Goal: Use online tool/utility: Utilize a website feature to perform a specific function

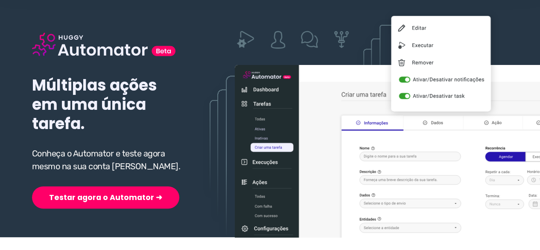
scroll to position [171, 0]
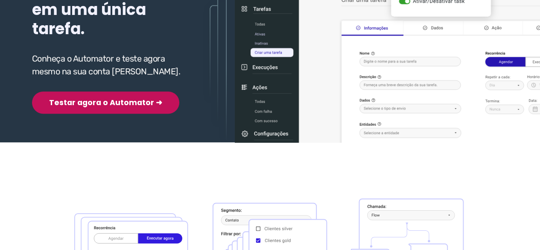
click at [93, 102] on button "Testar agora o Automator ➜" at bounding box center [105, 102] width 147 height 22
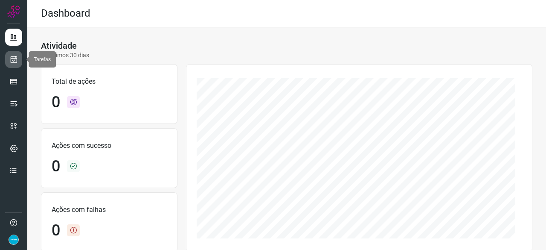
click at [12, 61] on icon at bounding box center [13, 59] width 9 height 9
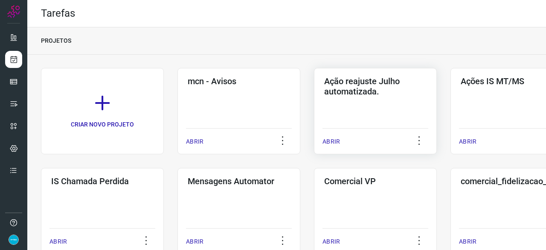
click at [329, 140] on p "ABRIR" at bounding box center [331, 141] width 17 height 9
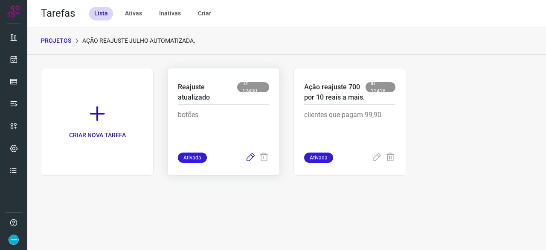
click at [248, 157] on icon at bounding box center [250, 157] width 10 height 10
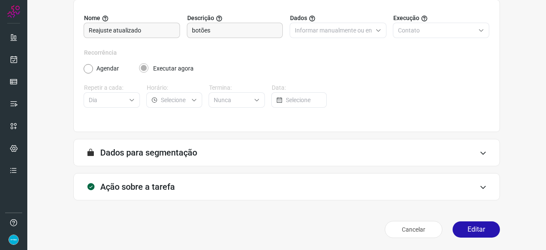
scroll to position [83, 0]
click at [465, 227] on button "Editar" at bounding box center [476, 230] width 47 height 16
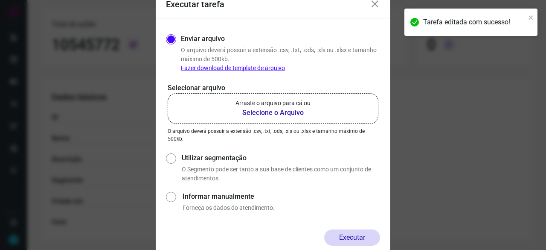
click at [271, 114] on b "Selecione o Arquivo" at bounding box center [273, 113] width 75 height 10
click at [0, 0] on input "Arraste o arquivo para cá ou Selecione o Arquivo" at bounding box center [0, 0] width 0 height 0
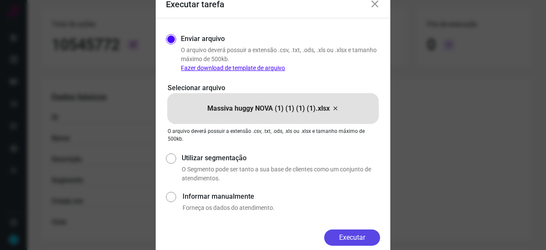
click at [349, 239] on button "Executar" at bounding box center [352, 237] width 56 height 16
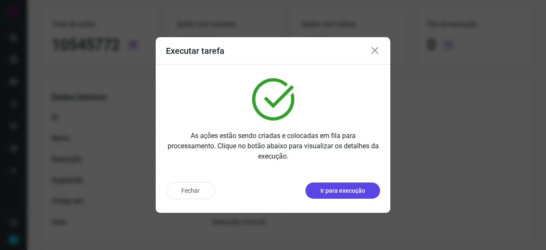
click at [342, 189] on p "Ir para execução" at bounding box center [343, 190] width 45 height 9
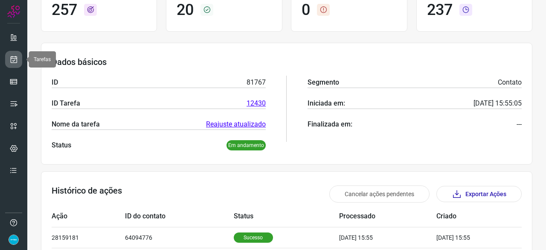
click at [11, 56] on icon at bounding box center [13, 59] width 9 height 9
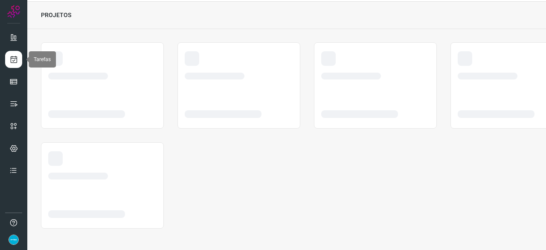
scroll to position [26, 0]
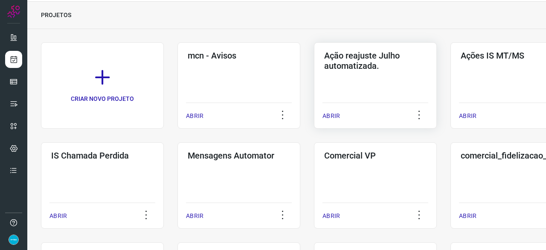
click at [337, 115] on p "ABRIR" at bounding box center [331, 115] width 17 height 9
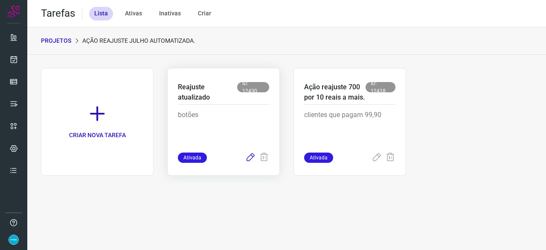
click at [251, 154] on icon at bounding box center [250, 157] width 10 height 10
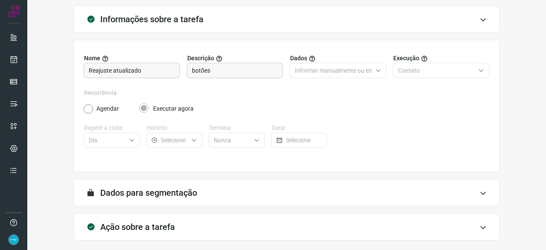
scroll to position [83, 0]
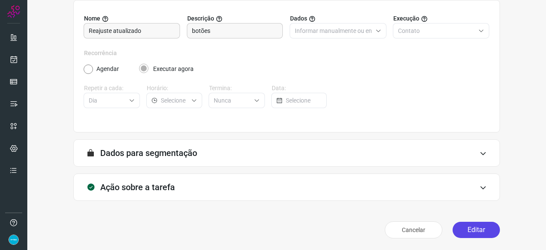
click at [457, 230] on button "Editar" at bounding box center [476, 230] width 47 height 16
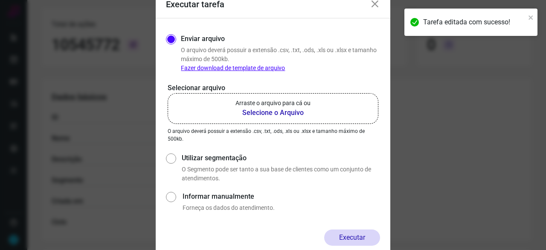
click at [246, 113] on b "Selecione o Arquivo" at bounding box center [273, 113] width 75 height 10
click at [0, 0] on input "Arraste o arquivo para cá ou Selecione o Arquivo" at bounding box center [0, 0] width 0 height 0
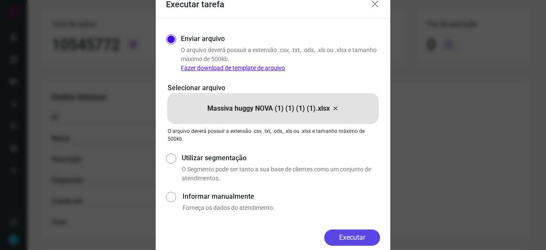
click at [354, 236] on button "Executar" at bounding box center [352, 237] width 56 height 16
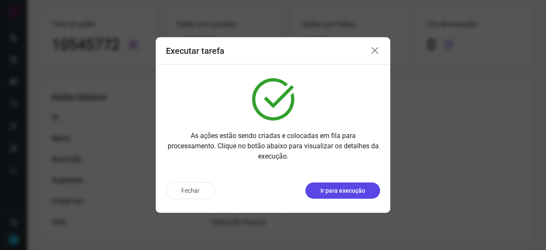
click at [342, 191] on p "Ir para execução" at bounding box center [343, 190] width 45 height 9
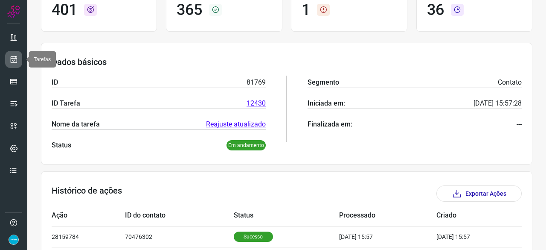
click at [13, 57] on icon at bounding box center [13, 59] width 9 height 9
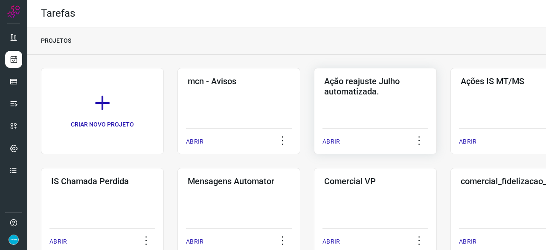
click at [331, 140] on p "ABRIR" at bounding box center [331, 141] width 17 height 9
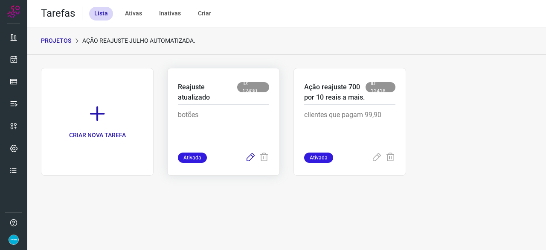
click at [250, 158] on icon at bounding box center [250, 157] width 10 height 10
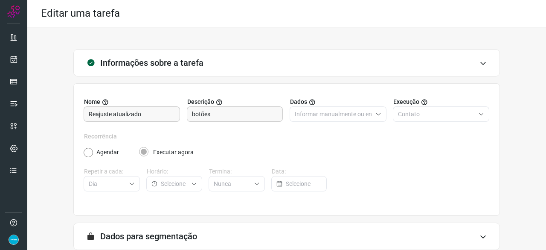
scroll to position [83, 0]
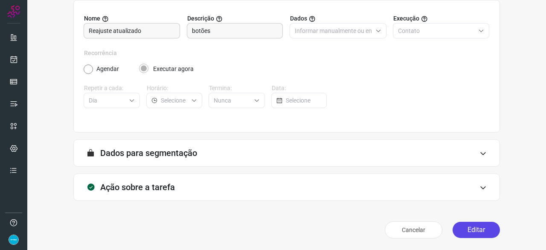
click at [455, 230] on button "Editar" at bounding box center [476, 230] width 47 height 16
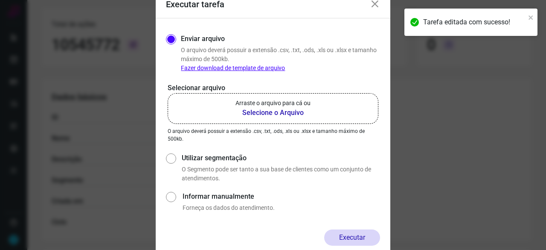
click at [267, 114] on b "Selecione o Arquivo" at bounding box center [273, 113] width 75 height 10
click at [0, 0] on input "Arraste o arquivo para cá ou Selecione o Arquivo" at bounding box center [0, 0] width 0 height 0
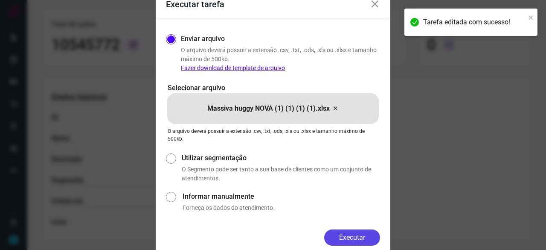
click at [343, 232] on button "Executar" at bounding box center [352, 237] width 56 height 16
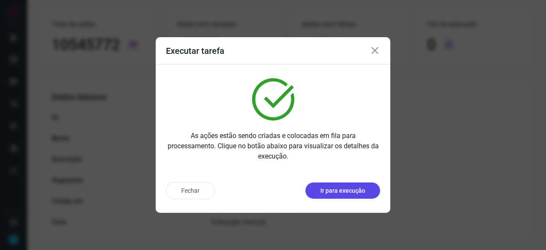
click at [347, 193] on p "Ir para execução" at bounding box center [343, 190] width 45 height 9
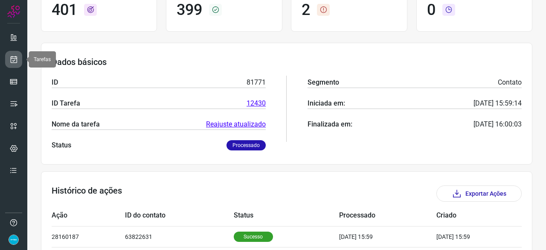
click at [8, 56] on link at bounding box center [13, 59] width 17 height 17
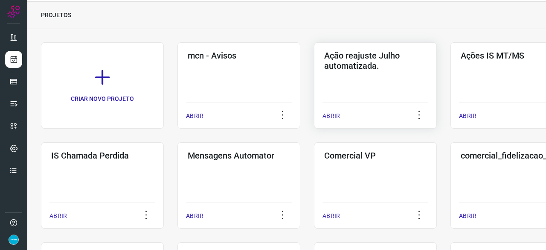
click at [334, 117] on p "ABRIR" at bounding box center [331, 115] width 17 height 9
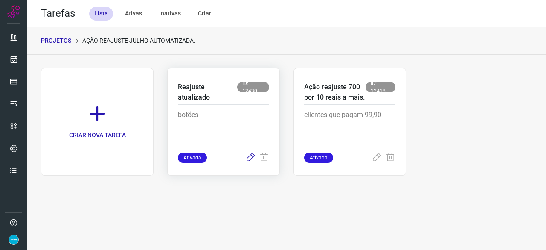
click at [251, 156] on icon at bounding box center [250, 157] width 10 height 10
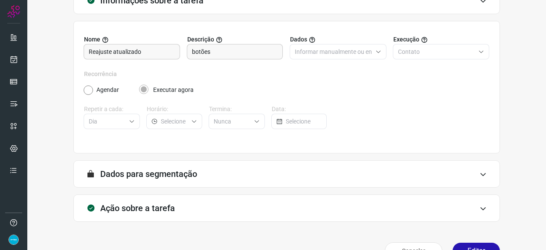
scroll to position [83, 0]
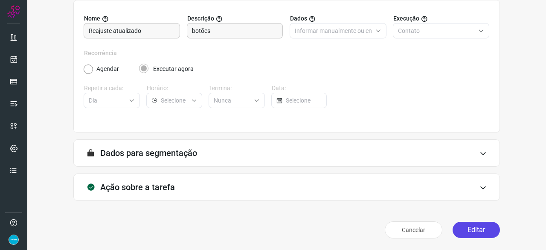
click at [470, 230] on button "Editar" at bounding box center [476, 230] width 47 height 16
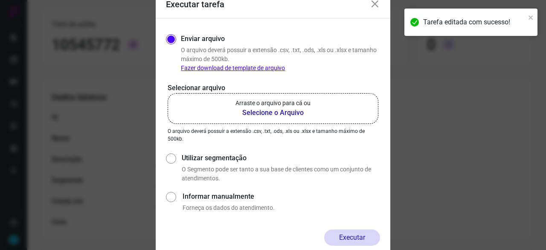
click at [264, 113] on b "Selecione o Arquivo" at bounding box center [273, 113] width 75 height 10
click at [0, 0] on input "Arraste o arquivo para cá ou Selecione o Arquivo" at bounding box center [0, 0] width 0 height 0
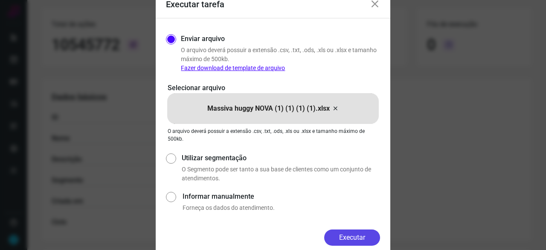
click at [359, 241] on button "Executar" at bounding box center [352, 237] width 56 height 16
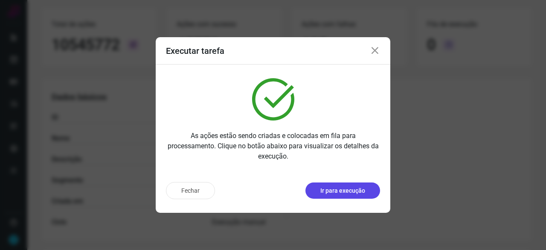
click at [325, 194] on p "Ir para execução" at bounding box center [343, 190] width 45 height 9
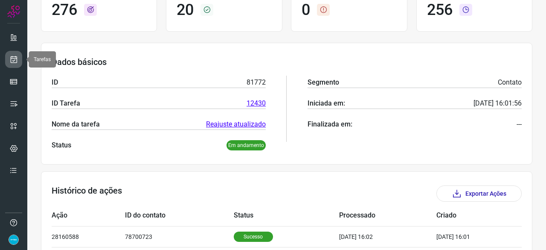
click at [13, 62] on icon at bounding box center [13, 59] width 9 height 9
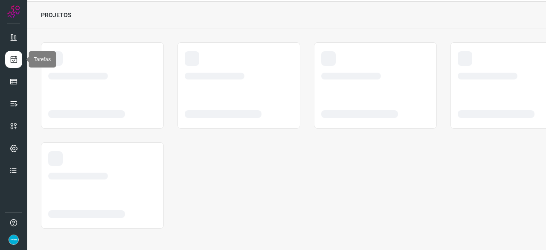
scroll to position [26, 0]
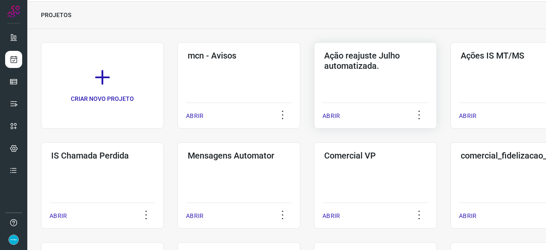
click at [334, 117] on p "ABRIR" at bounding box center [331, 115] width 17 height 9
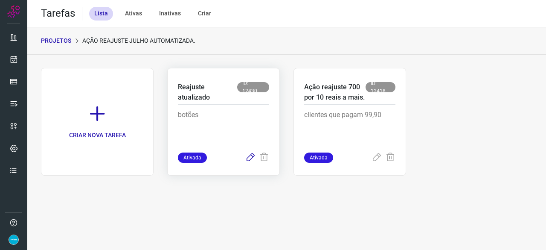
click at [251, 157] on icon at bounding box center [250, 157] width 10 height 10
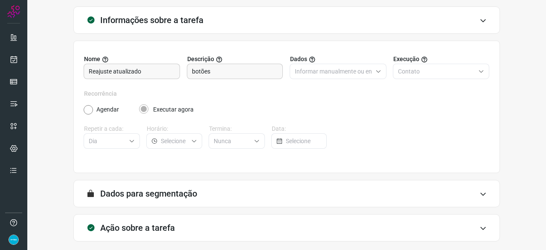
scroll to position [83, 0]
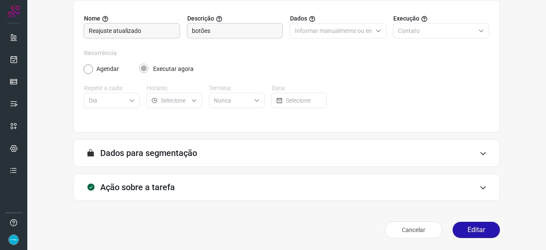
drag, startPoint x: 469, startPoint y: 227, endPoint x: 435, endPoint y: 224, distance: 34.4
click at [469, 227] on button "Editar" at bounding box center [476, 230] width 47 height 16
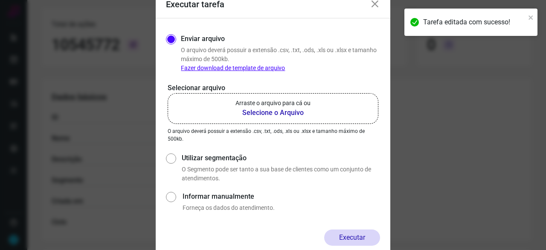
click at [256, 114] on b "Selecione o Arquivo" at bounding box center [273, 113] width 75 height 10
click at [0, 0] on input "Arraste o arquivo para cá ou Selecione o Arquivo" at bounding box center [0, 0] width 0 height 0
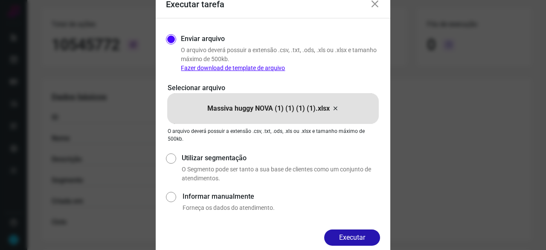
click at [370, 234] on button "Executar" at bounding box center [352, 237] width 56 height 16
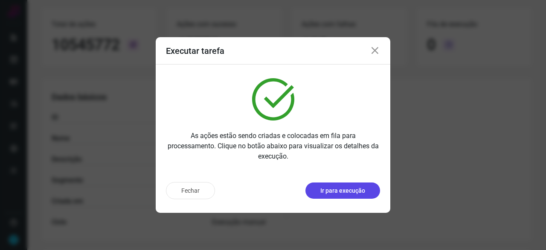
click at [341, 190] on p "Ir para execução" at bounding box center [343, 190] width 45 height 9
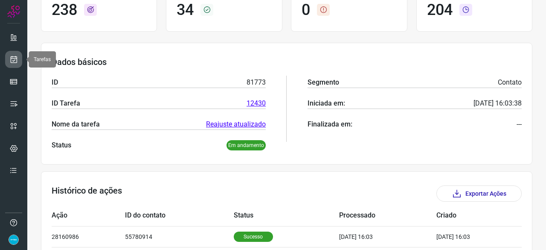
click at [13, 58] on icon at bounding box center [13, 59] width 9 height 9
